Goal: Check status: Check status

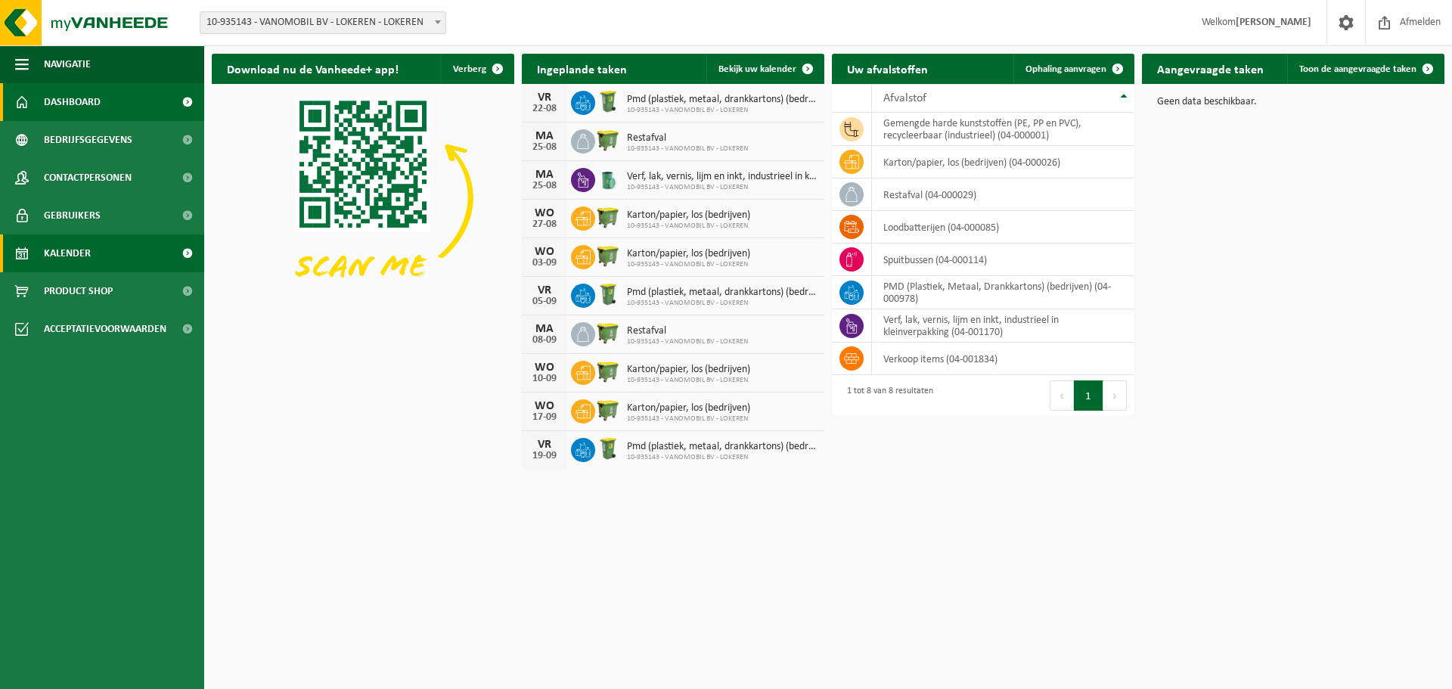
click at [77, 258] on span "Kalender" at bounding box center [67, 253] width 47 height 38
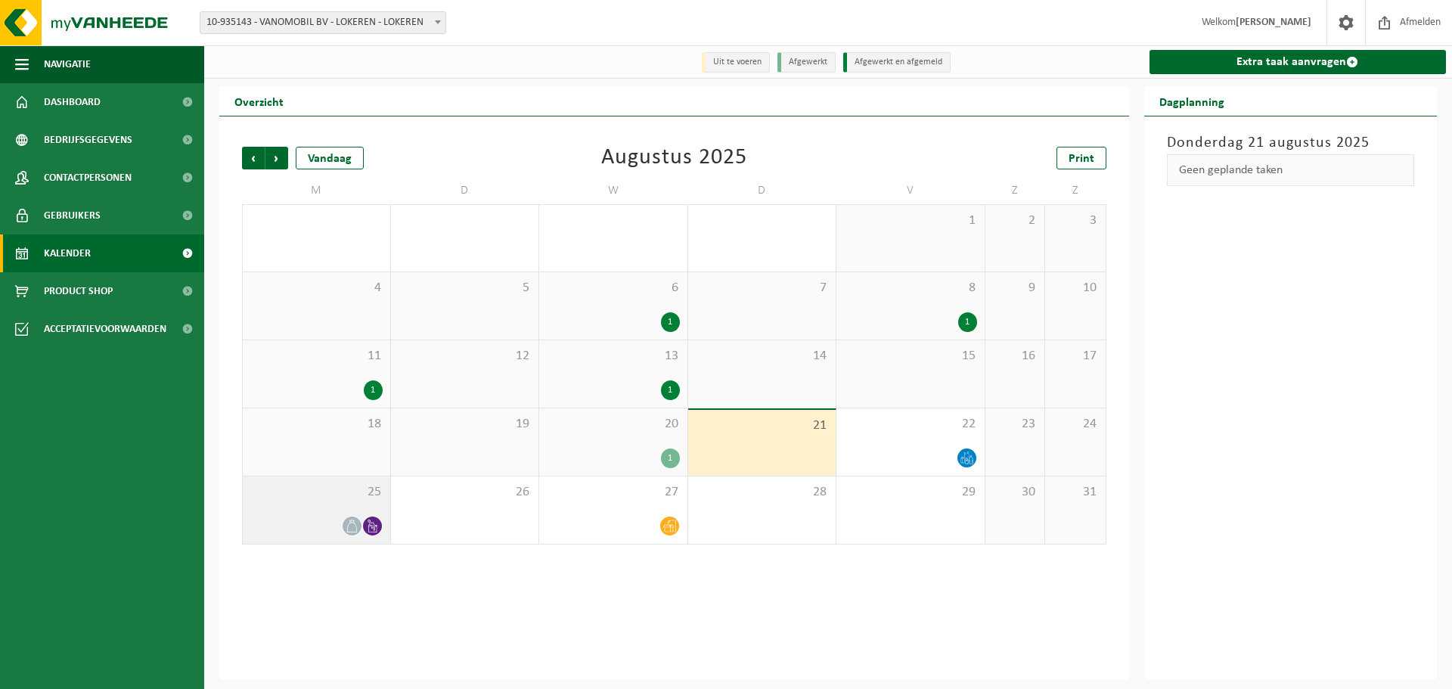
click at [357, 519] on span at bounding box center [352, 525] width 19 height 19
